Goal: Book appointment/travel/reservation

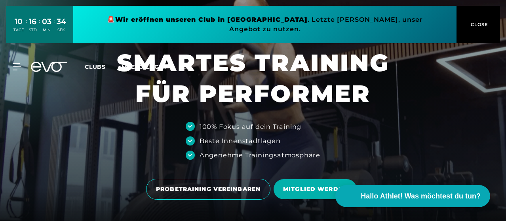
click at [476, 15] on button "CLOSE" at bounding box center [478, 24] width 44 height 37
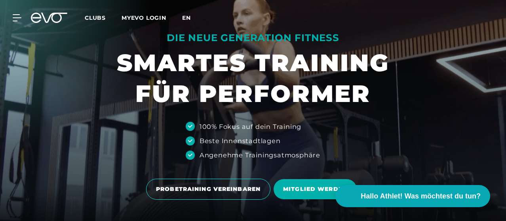
click at [191, 14] on span "en" at bounding box center [186, 17] width 9 height 7
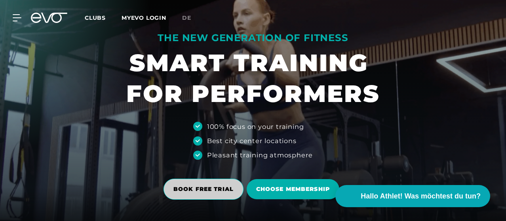
click at [180, 192] on span "BOOK FREE TRIAL" at bounding box center [203, 189] width 60 height 8
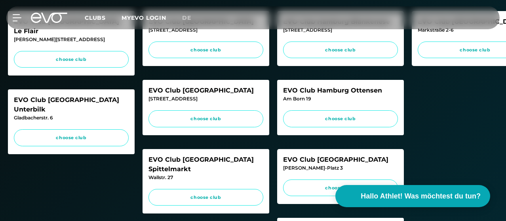
scroll to position [257, 0]
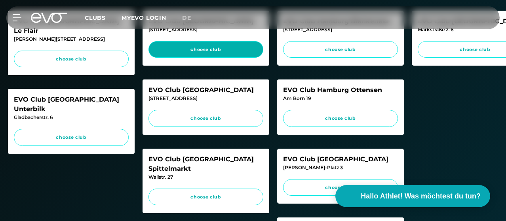
click at [202, 58] on link "choose club" at bounding box center [205, 49] width 115 height 17
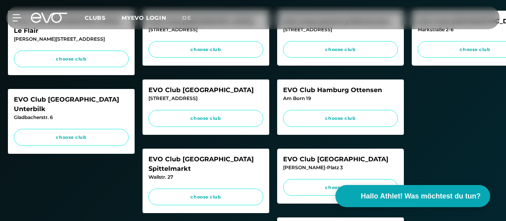
click at [191, 95] on div "EVO Club [GEOGRAPHIC_DATA]" at bounding box center [205, 91] width 115 height 10
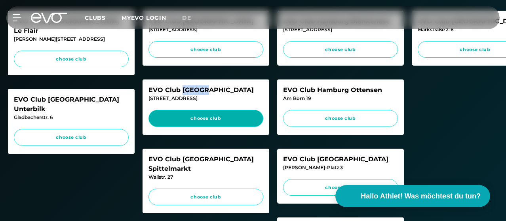
click at [193, 122] on span "choose club" at bounding box center [206, 118] width 100 height 7
